Goal: Task Accomplishment & Management: Manage account settings

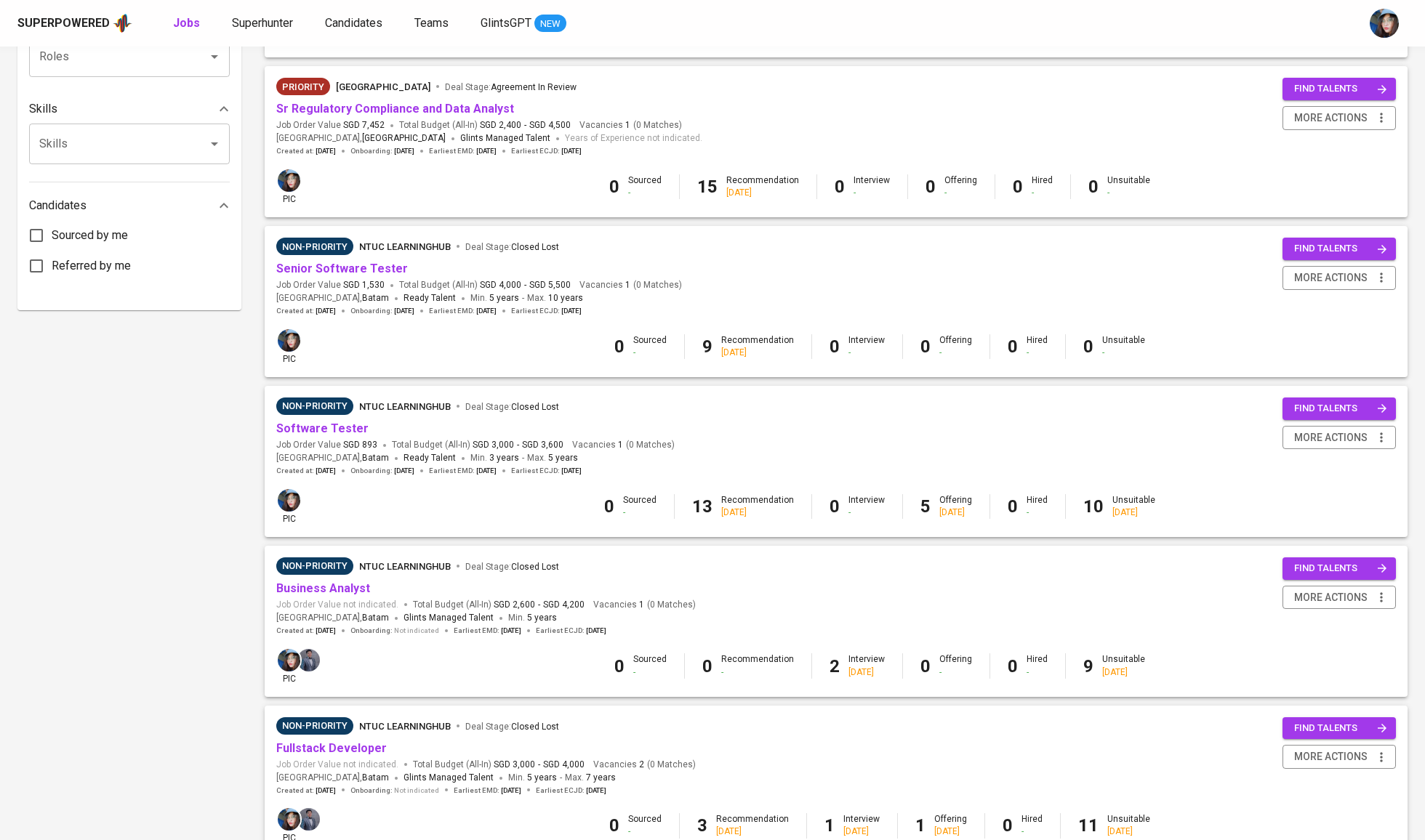
scroll to position [649, 0]
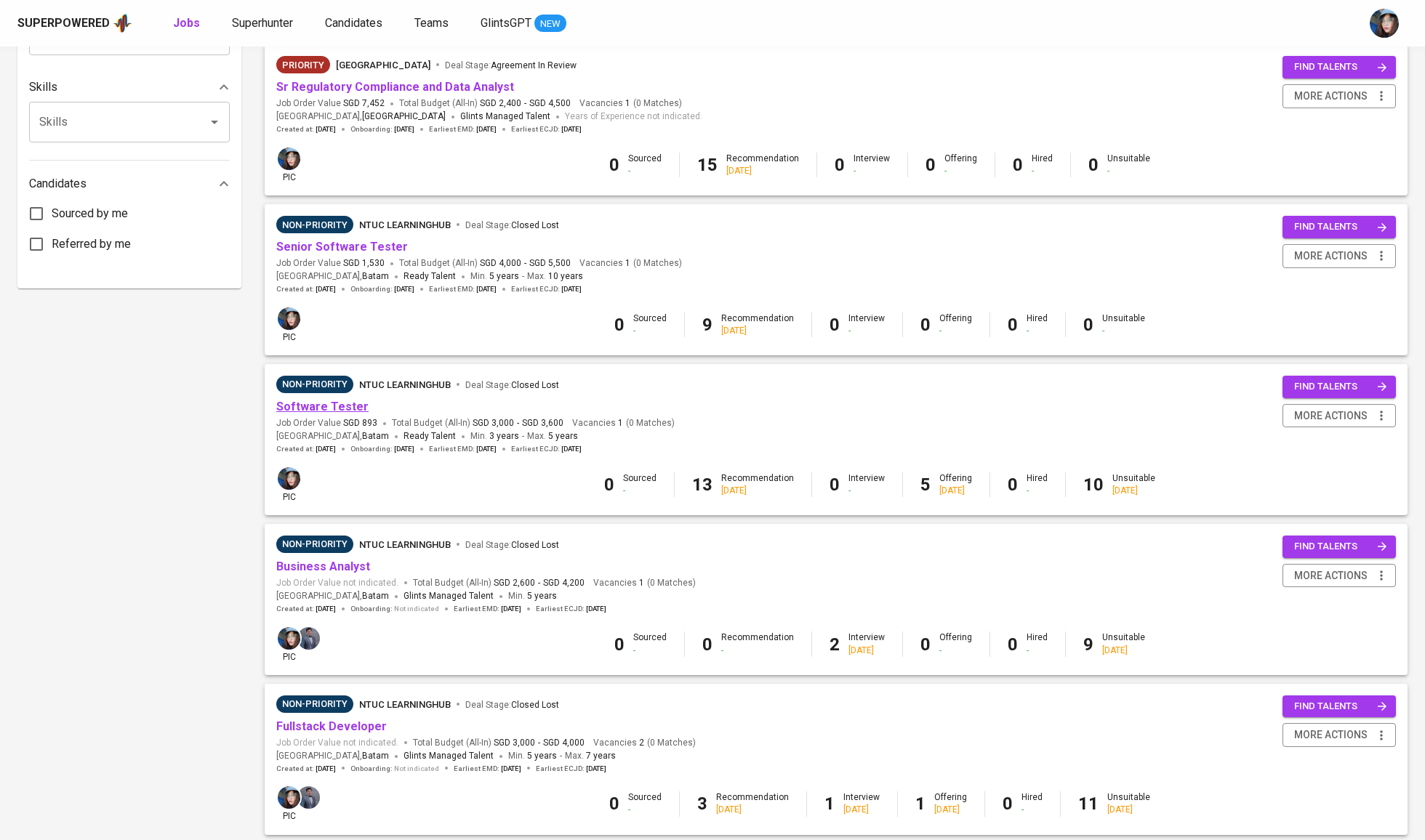
click at [335, 405] on link "Software Tester" at bounding box center [322, 406] width 92 height 14
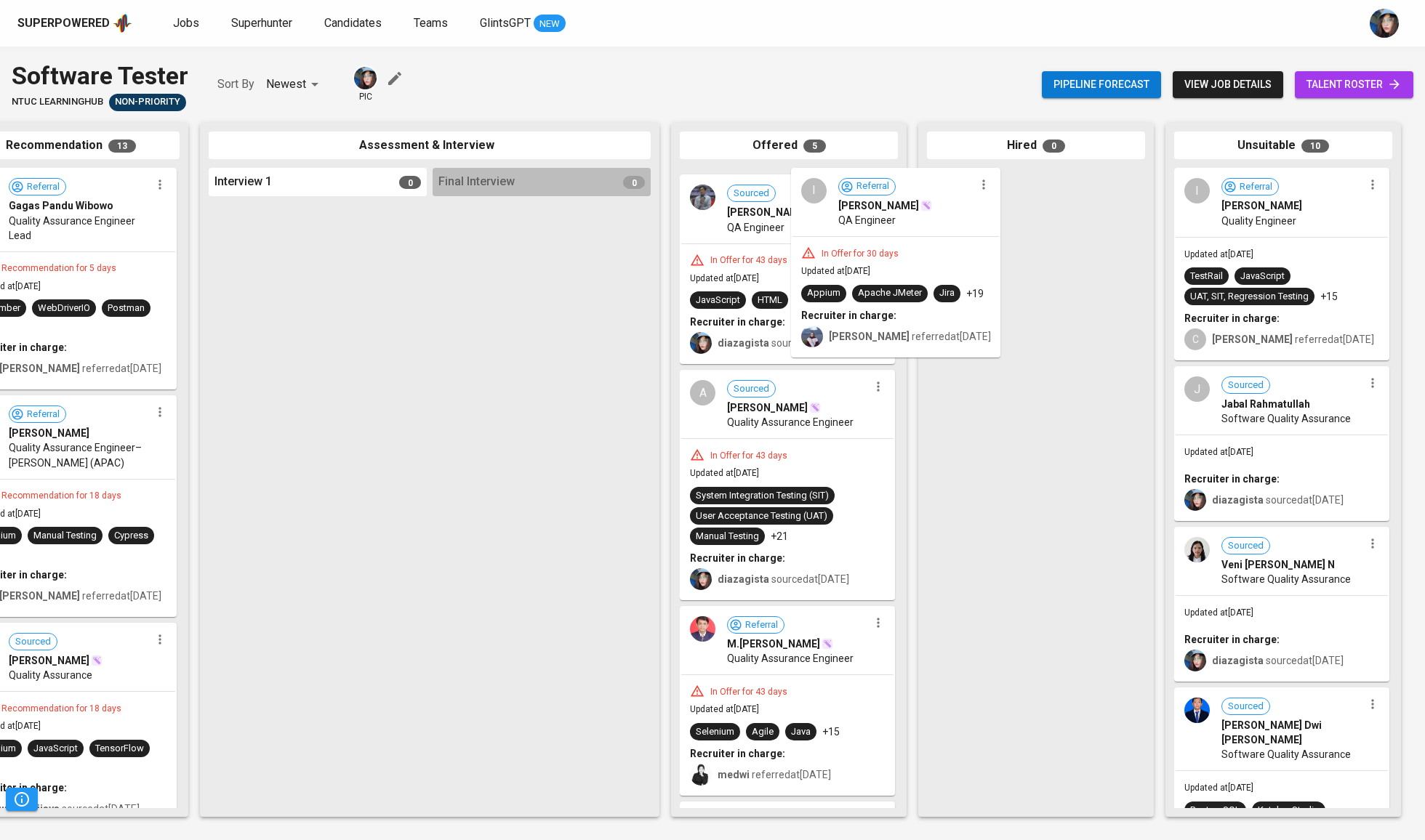
scroll to position [0, 306]
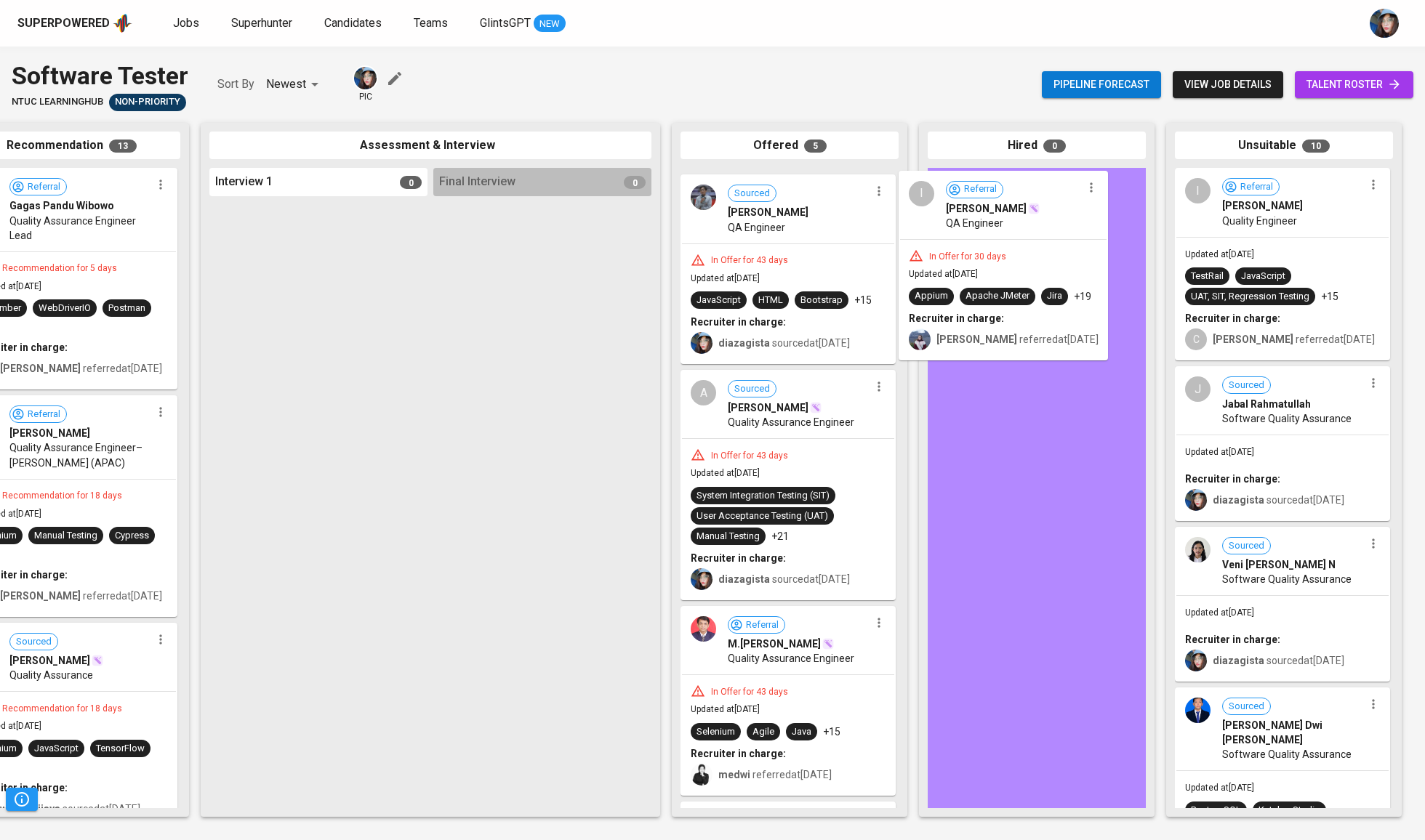
drag, startPoint x: 760, startPoint y: 226, endPoint x: 987, endPoint y: 230, distance: 227.0
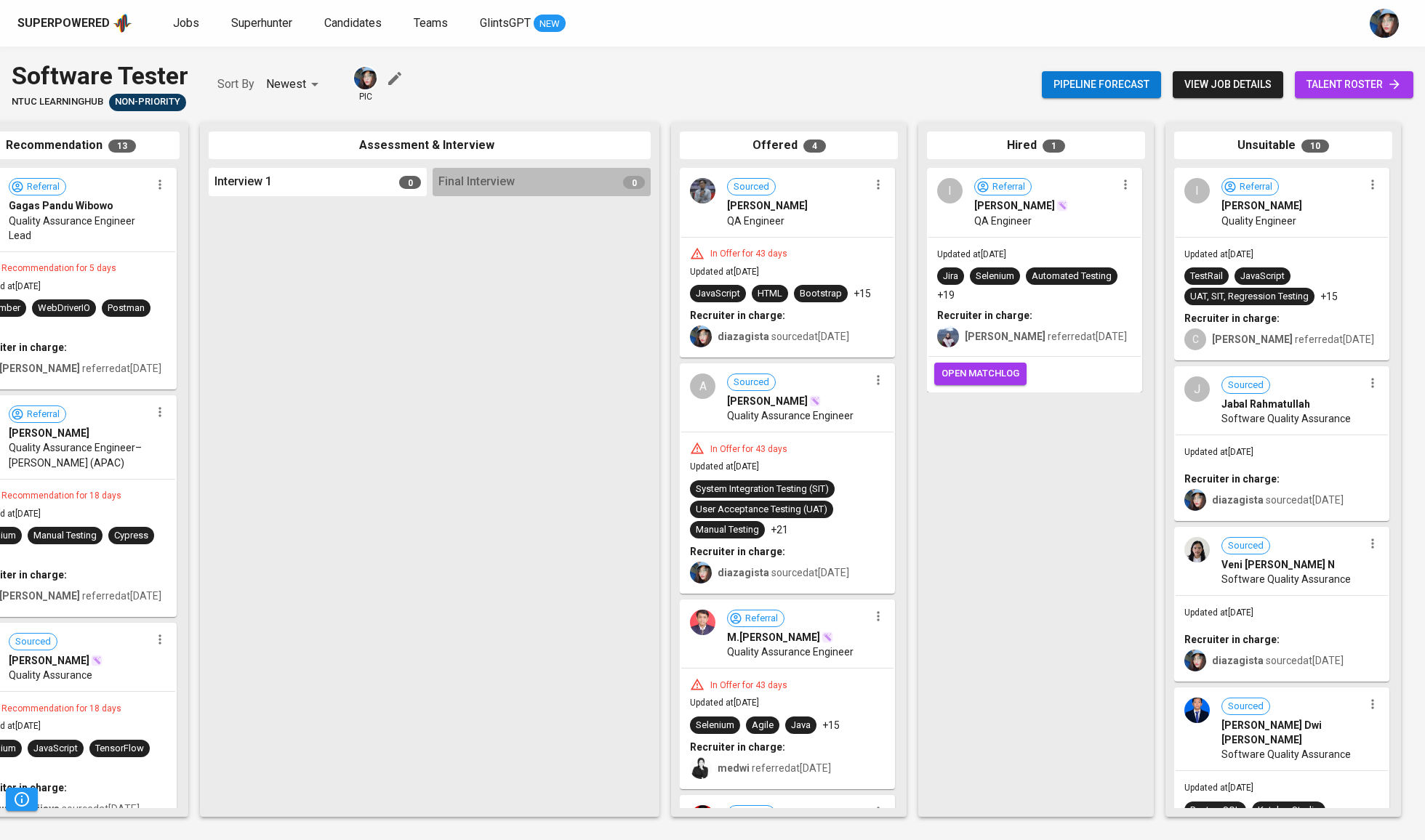
scroll to position [0, 306]
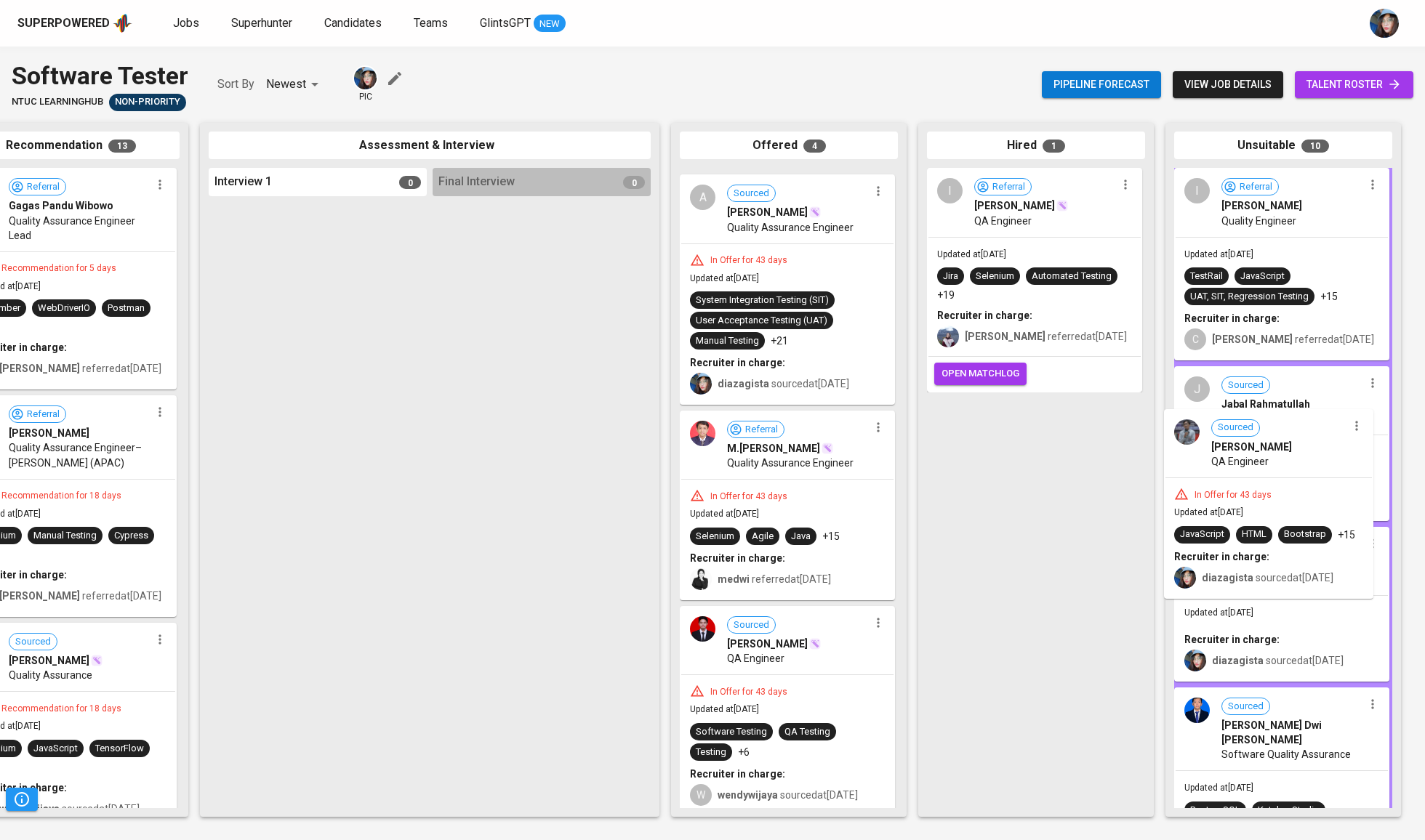
drag, startPoint x: 782, startPoint y: 236, endPoint x: 1278, endPoint y: 477, distance: 551.4
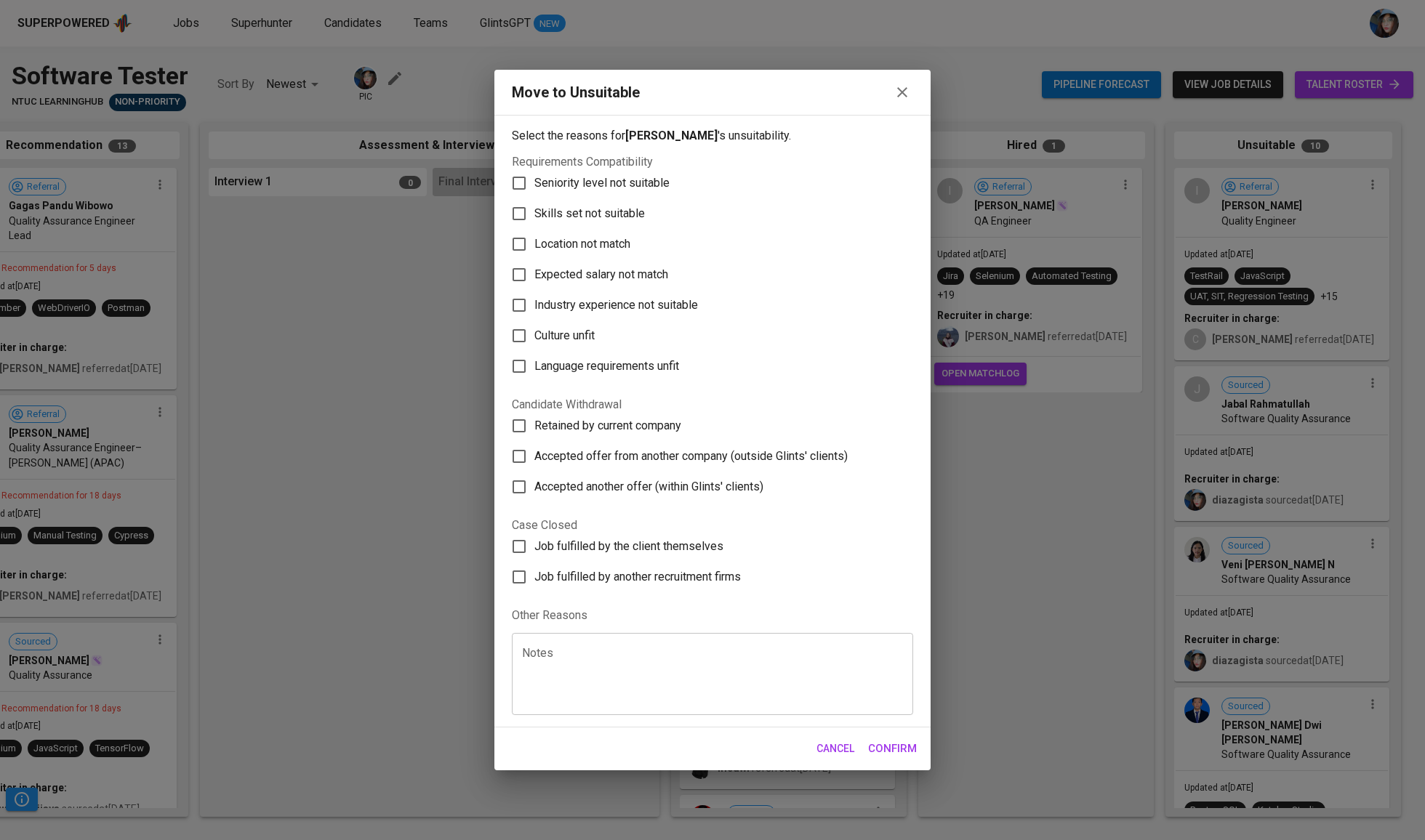
scroll to position [0, 306]
click at [629, 205] on span "Skills set not suitable" at bounding box center [590, 213] width 111 height 17
click at [535, 198] on input "Skills set not suitable" at bounding box center [519, 213] width 31 height 31
checkbox input "true"
click at [919, 764] on button "Confirm" at bounding box center [893, 748] width 65 height 31
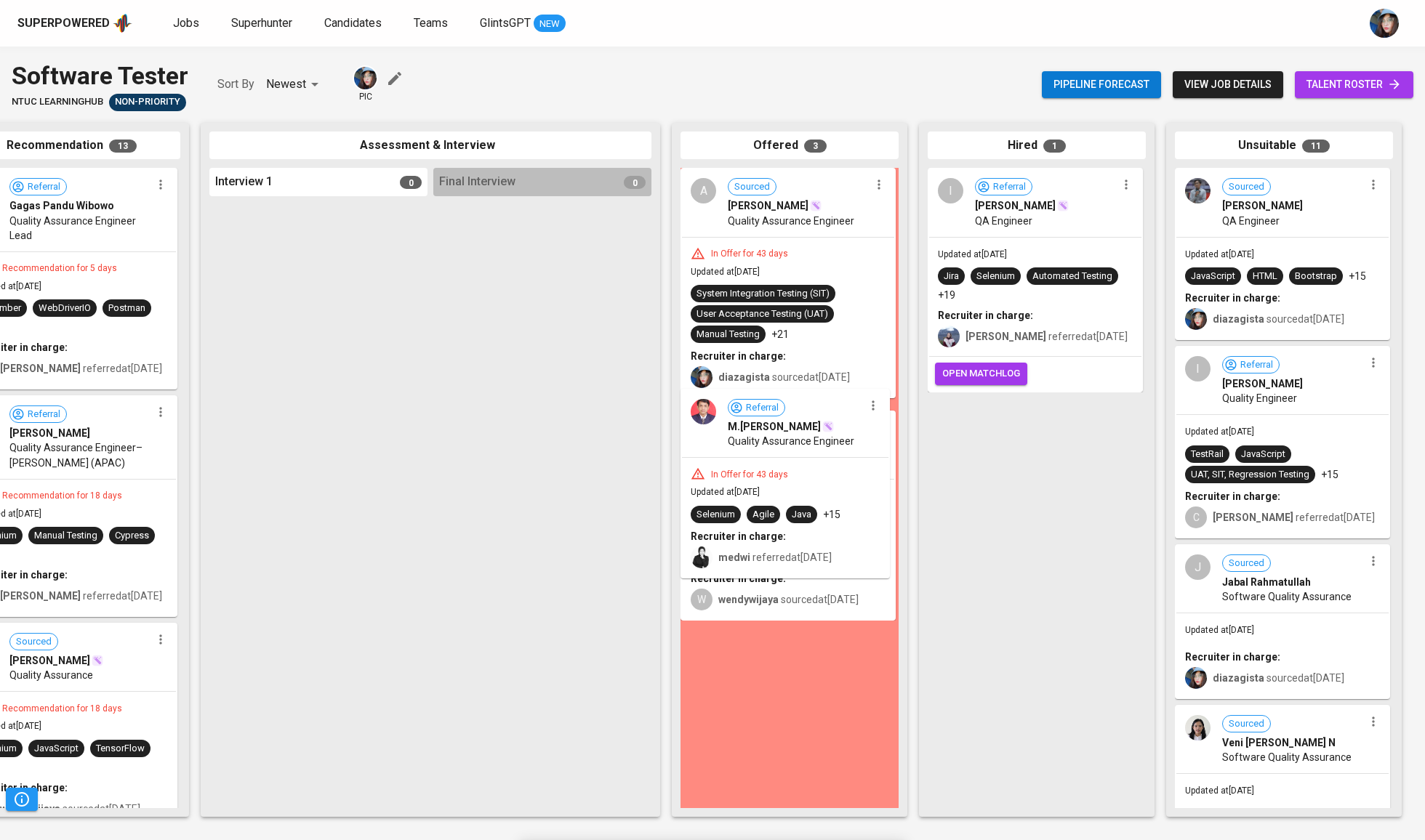
scroll to position [0, 0]
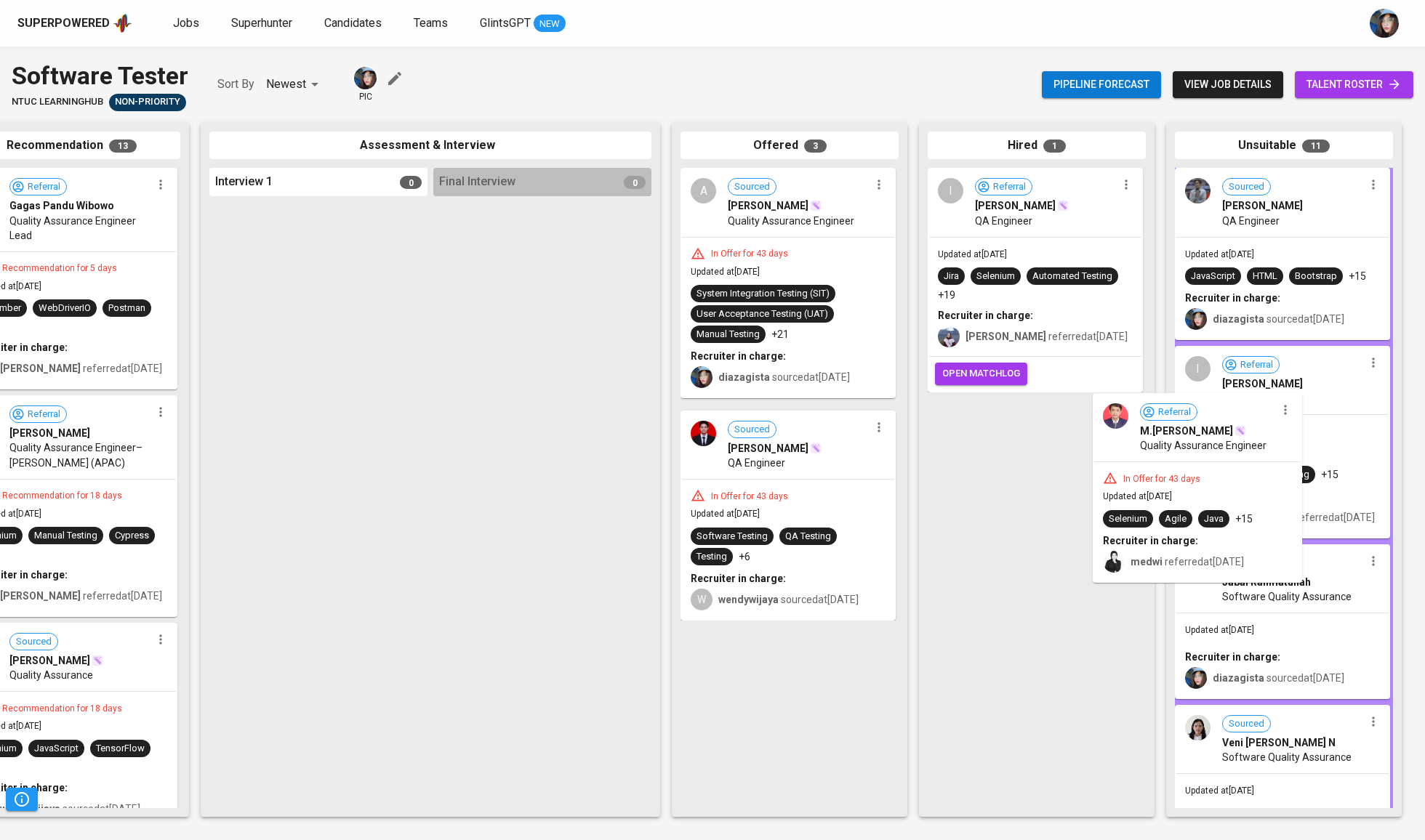
drag, startPoint x: 780, startPoint y: 432, endPoint x: 1237, endPoint y: 448, distance: 457.3
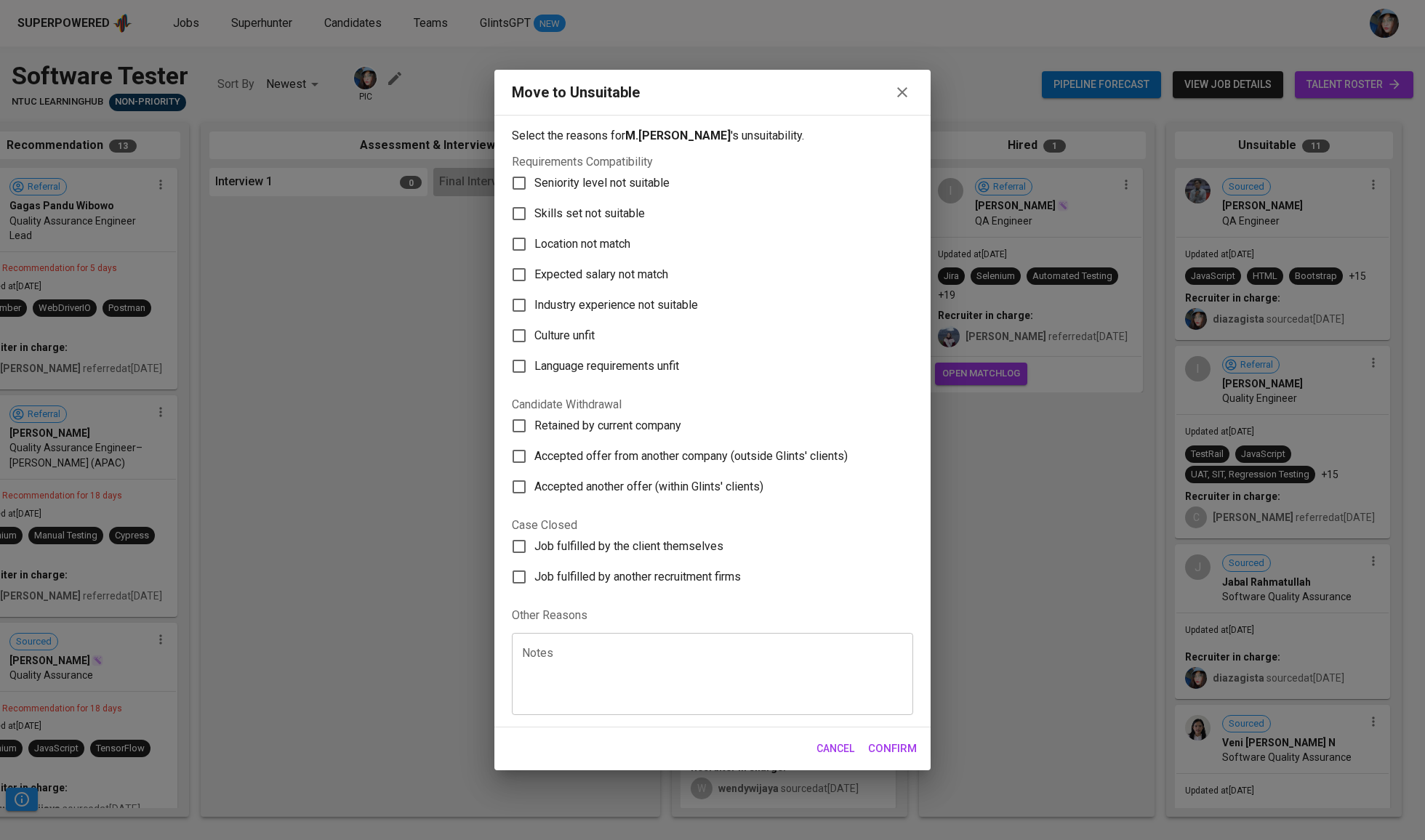
click at [635, 202] on label "Skills set not suitable" at bounding box center [703, 213] width 398 height 31
click at [535, 202] on input "Skills set not suitable" at bounding box center [519, 213] width 31 height 31
checkbox input "true"
click at [902, 758] on span "Confirm" at bounding box center [892, 748] width 48 height 19
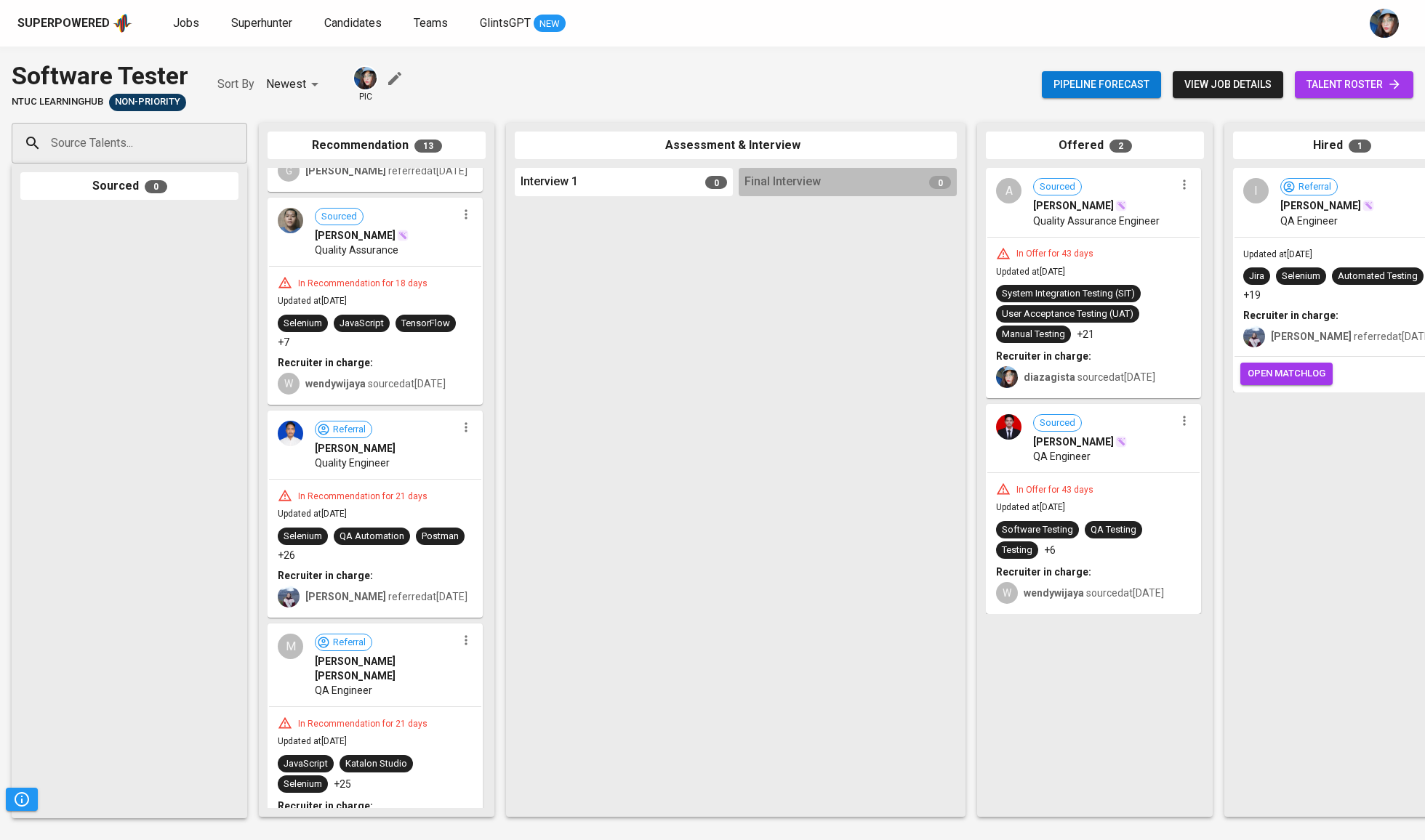
scroll to position [425, 0]
